Goal: Task Accomplishment & Management: Manage account settings

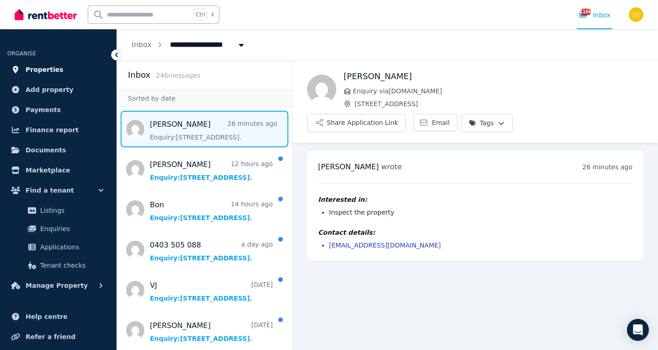
drag, startPoint x: 0, startPoint y: 0, endPoint x: 61, endPoint y: 73, distance: 95.4
click at [61, 73] on link "Properties" at bounding box center [58, 69] width 102 height 18
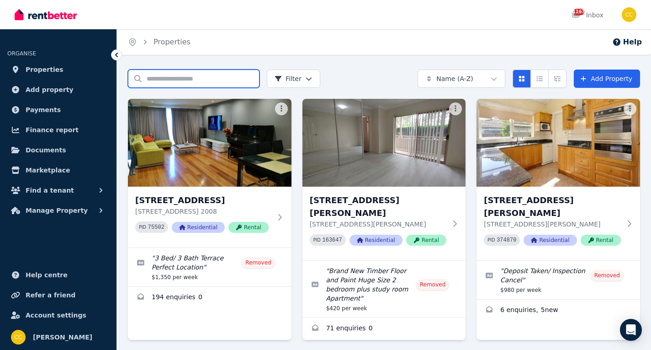
click at [163, 81] on input "Search properties" at bounding box center [194, 78] width 132 height 18
type input "****"
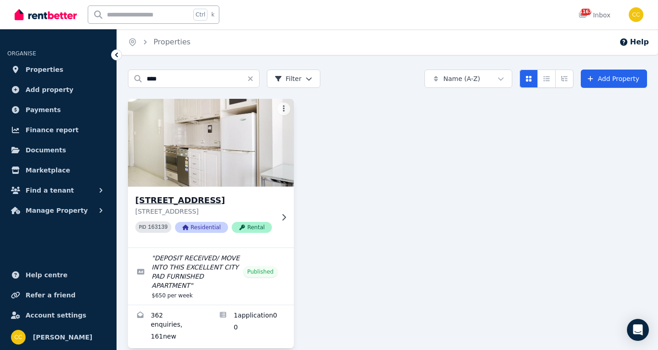
click at [283, 228] on div "[STREET_ADDRESS] [STREET_ADDRESS] 163139 Residential Rental" at bounding box center [211, 217] width 166 height 61
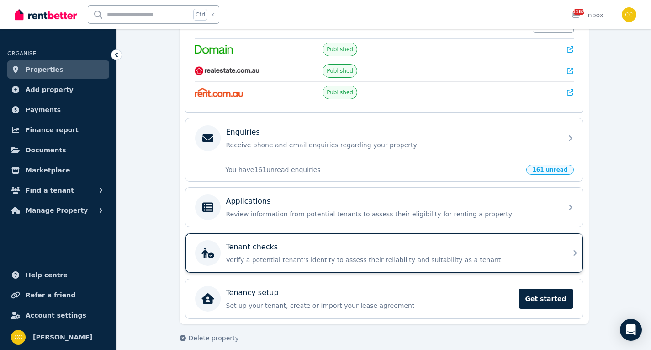
scroll to position [219, 0]
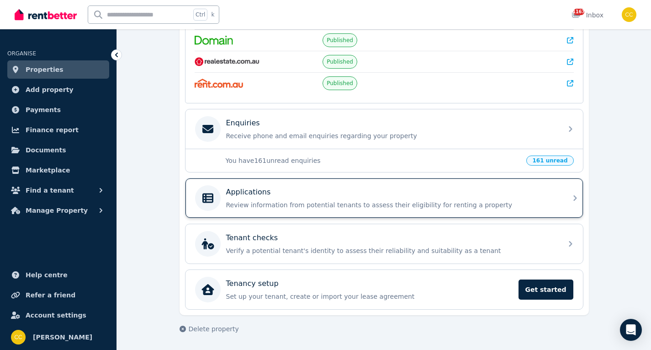
click at [529, 208] on p "Review information from potential tenants to assess their eligibility for renti…" at bounding box center [391, 204] width 331 height 9
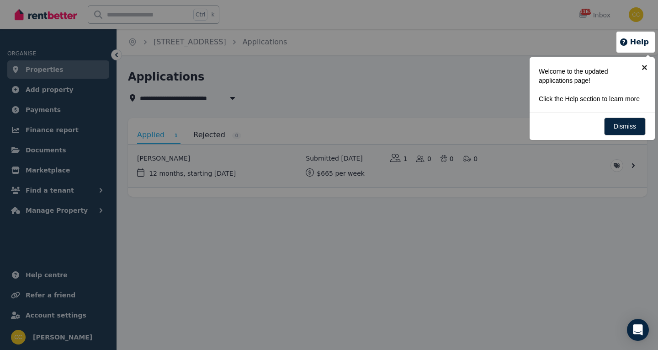
click at [640, 68] on link "×" at bounding box center [645, 67] width 21 height 21
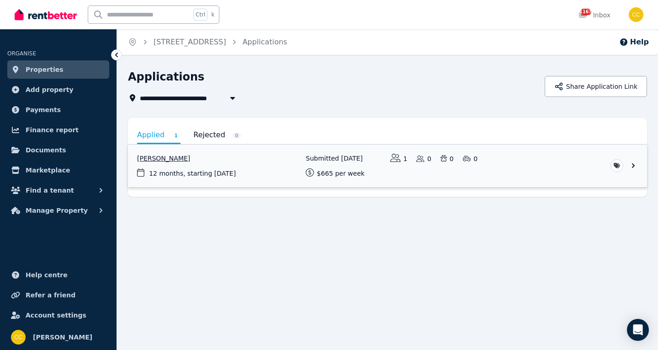
click at [634, 167] on link "View application: Tharaj Thaj" at bounding box center [387, 165] width 519 height 43
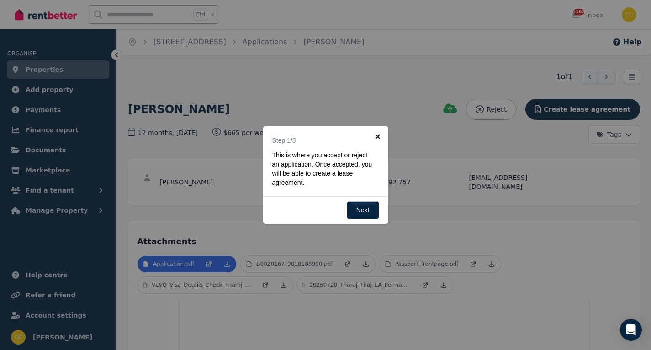
click at [380, 137] on link "×" at bounding box center [378, 136] width 21 height 21
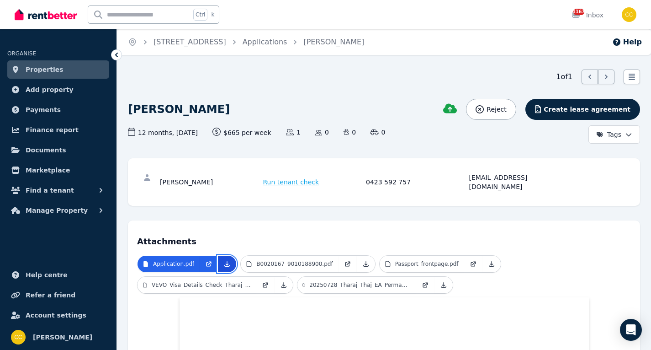
click at [225, 262] on icon at bounding box center [227, 264] width 5 height 5
click at [301, 260] on p "B0020167_9010188900.pdf" at bounding box center [294, 263] width 76 height 7
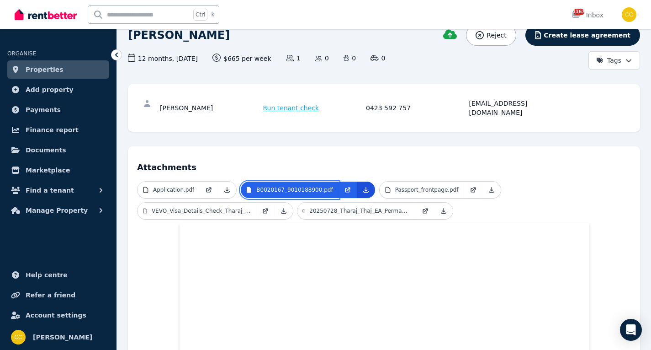
scroll to position [91, 0]
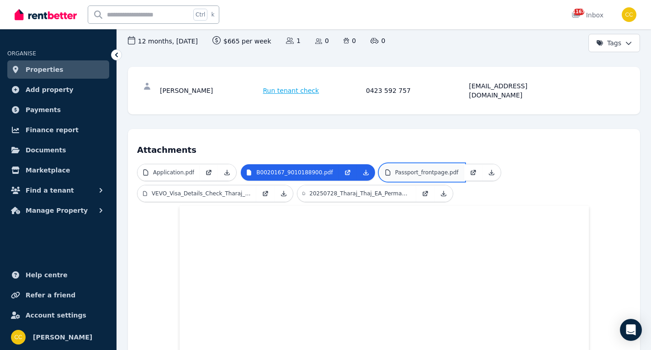
click at [408, 169] on p "Passport_frontpage.pdf" at bounding box center [427, 172] width 64 height 7
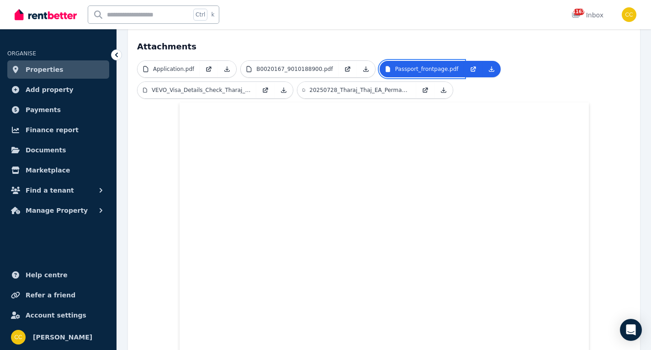
scroll to position [84, 0]
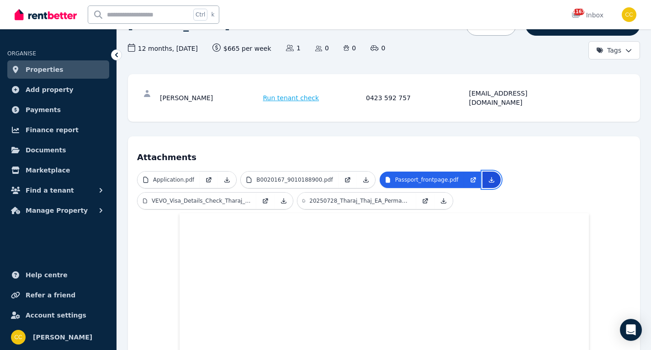
click at [488, 176] on icon at bounding box center [491, 179] width 7 height 7
click at [189, 197] on p "VEVO_Visa_Details_Check_Tharaj_THAJ_1.pdf" at bounding box center [201, 200] width 99 height 7
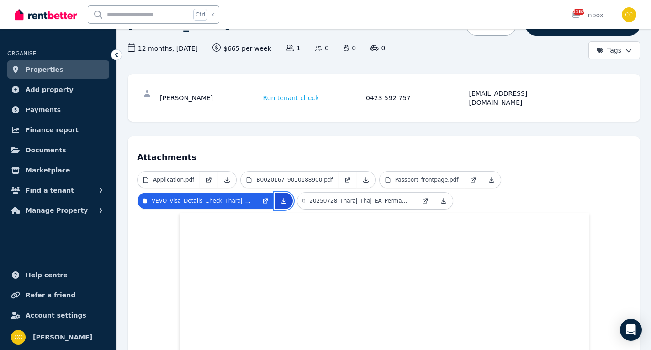
click at [286, 197] on icon at bounding box center [283, 200] width 7 height 7
click at [374, 197] on p "20250728_Tharaj_Thaj_EA_Permanent_Employee_Agreement_signe.pdf" at bounding box center [360, 200] width 101 height 7
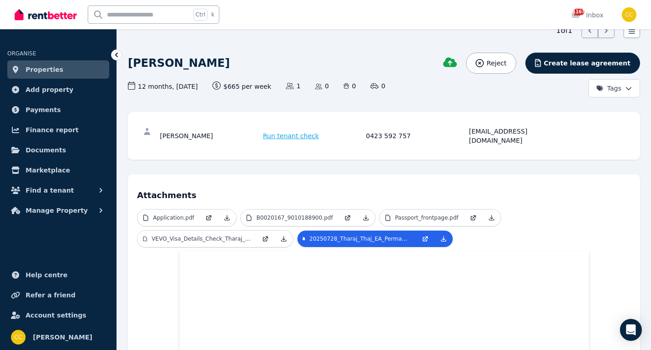
scroll to position [38, 0]
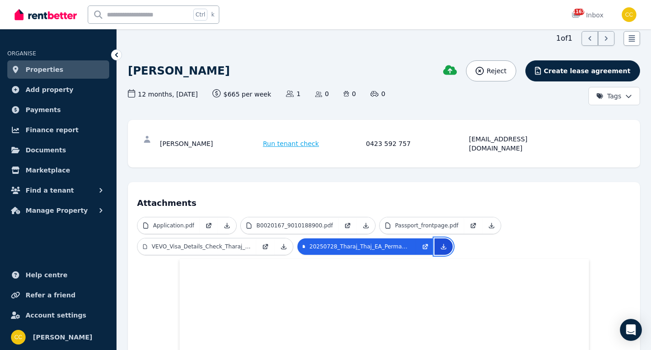
click at [447, 243] on icon at bounding box center [443, 246] width 7 height 7
